Goal: Information Seeking & Learning: Learn about a topic

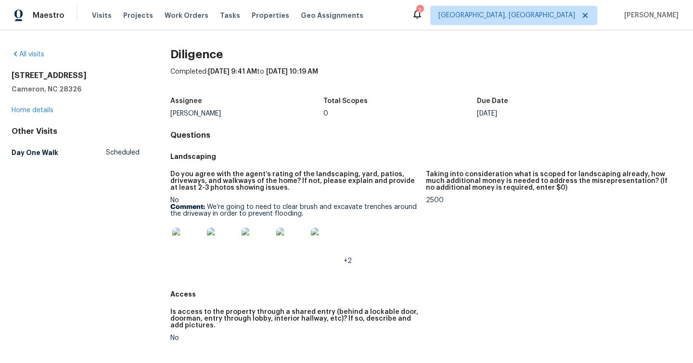
click at [180, 247] on img at bounding box center [187, 243] width 31 height 31
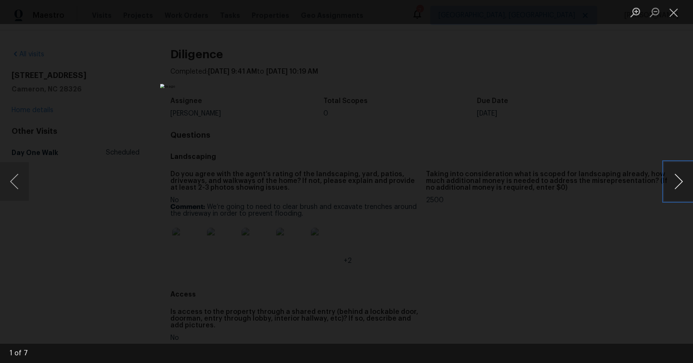
click at [676, 188] on button "Next image" at bounding box center [678, 181] width 29 height 38
click at [681, 187] on button "Next image" at bounding box center [678, 181] width 29 height 38
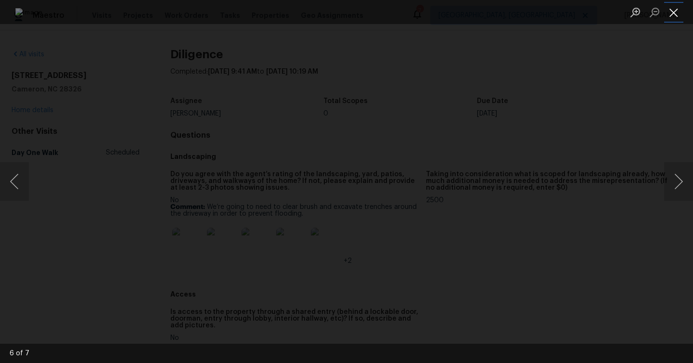
click at [677, 17] on button "Close lightbox" at bounding box center [673, 12] width 19 height 17
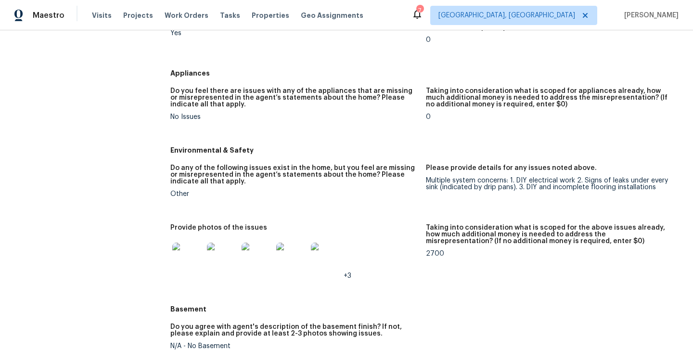
scroll to position [899, 0]
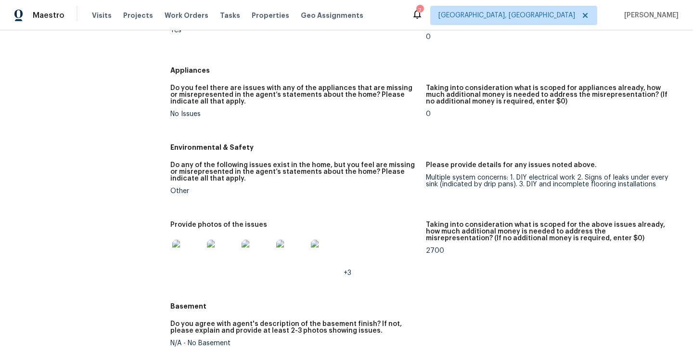
click at [189, 263] on img at bounding box center [187, 255] width 31 height 31
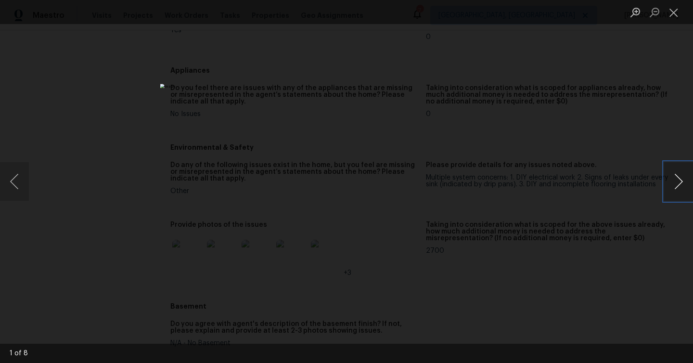
click at [678, 184] on button "Next image" at bounding box center [678, 181] width 29 height 38
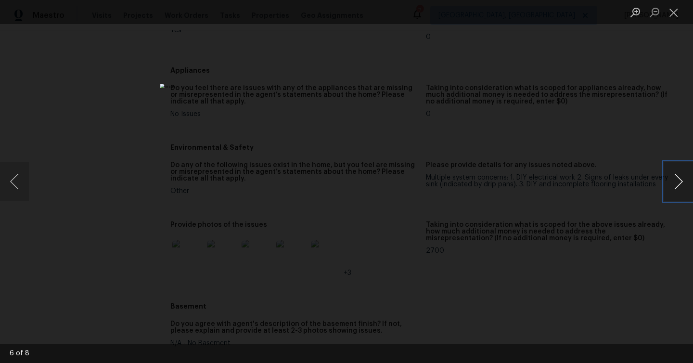
click at [678, 184] on button "Next image" at bounding box center [678, 181] width 29 height 38
click at [679, 184] on button "Next image" at bounding box center [678, 181] width 29 height 38
click at [673, 16] on button "Close lightbox" at bounding box center [673, 12] width 19 height 17
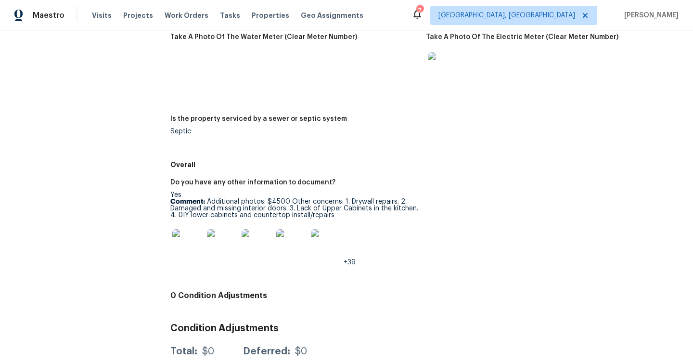
scroll to position [1417, 0]
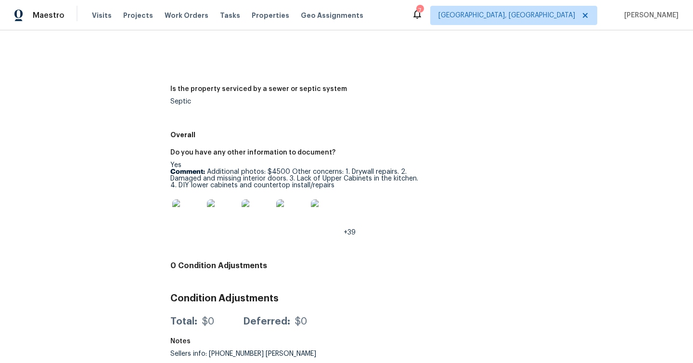
click at [189, 218] on img at bounding box center [187, 214] width 31 height 31
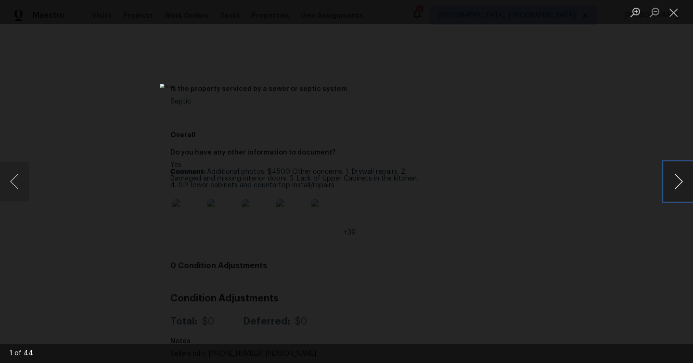
click at [678, 182] on button "Next image" at bounding box center [678, 181] width 29 height 38
click at [677, 182] on button "Next image" at bounding box center [678, 181] width 29 height 38
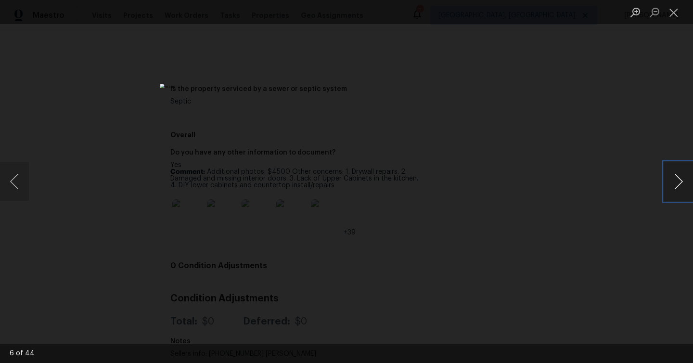
click at [677, 182] on button "Next image" at bounding box center [678, 181] width 29 height 38
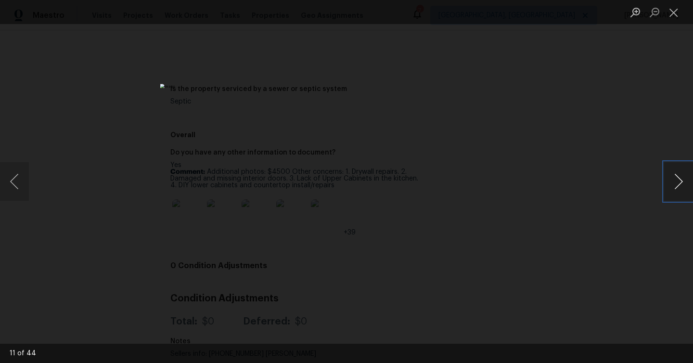
click at [677, 182] on button "Next image" at bounding box center [678, 181] width 29 height 38
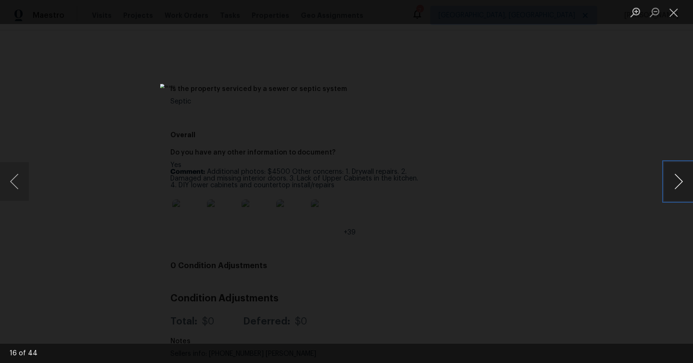
click at [677, 182] on button "Next image" at bounding box center [678, 181] width 29 height 38
click at [678, 182] on button "Next image" at bounding box center [678, 181] width 29 height 38
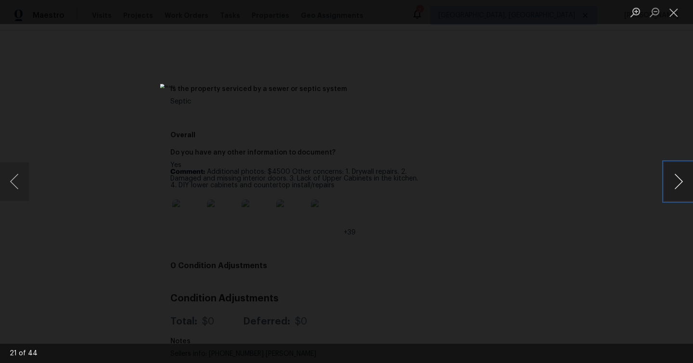
click at [678, 182] on button "Next image" at bounding box center [678, 181] width 29 height 38
click at [624, 185] on div "Lightbox" at bounding box center [346, 181] width 693 height 363
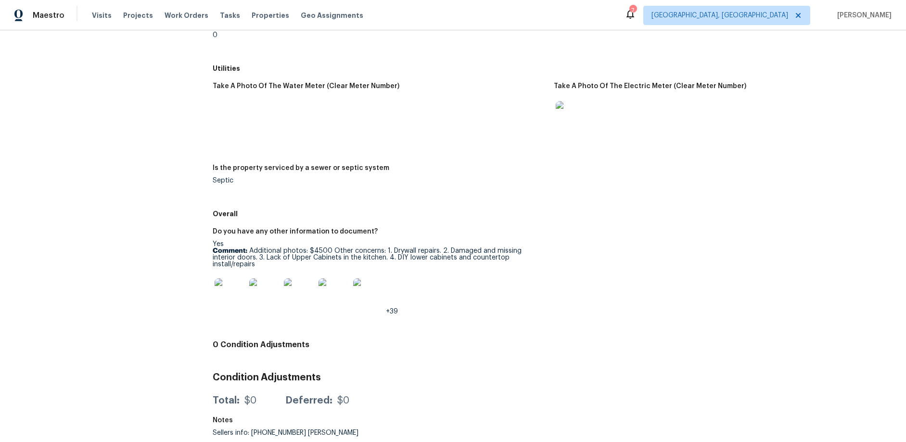
scroll to position [1244, 0]
